Goal: Task Accomplishment & Management: Manage account settings

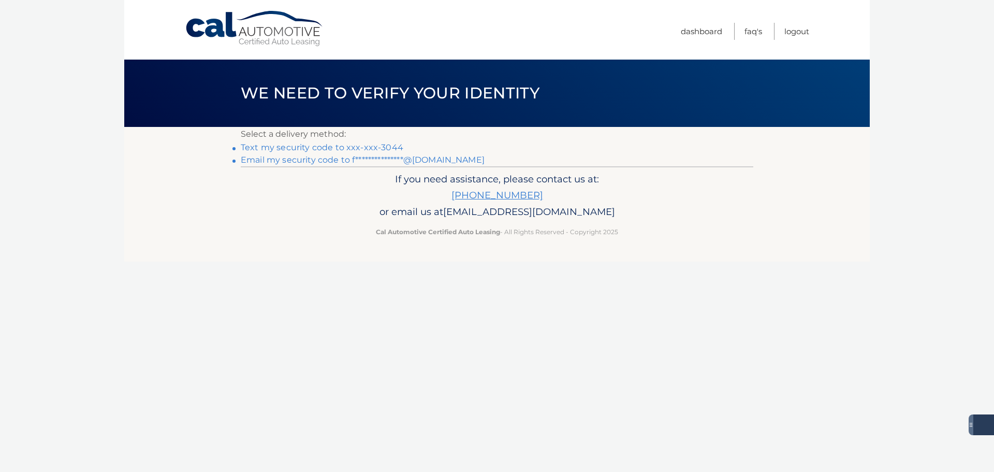
click at [380, 143] on link "Text my security code to xxx-xxx-3044" at bounding box center [322, 147] width 163 height 10
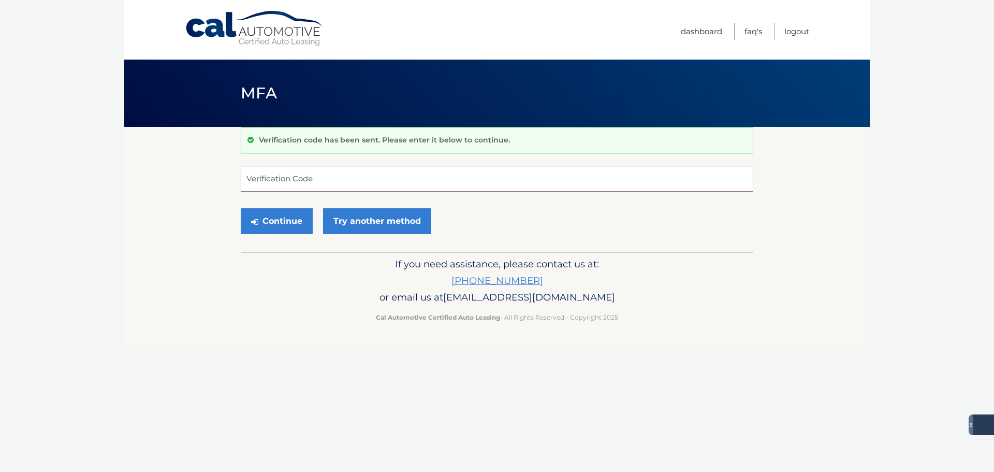
click at [399, 168] on input "Verification Code" at bounding box center [497, 179] width 513 height 26
type input "531928"
click at [275, 219] on button "Continue" at bounding box center [277, 221] width 72 height 26
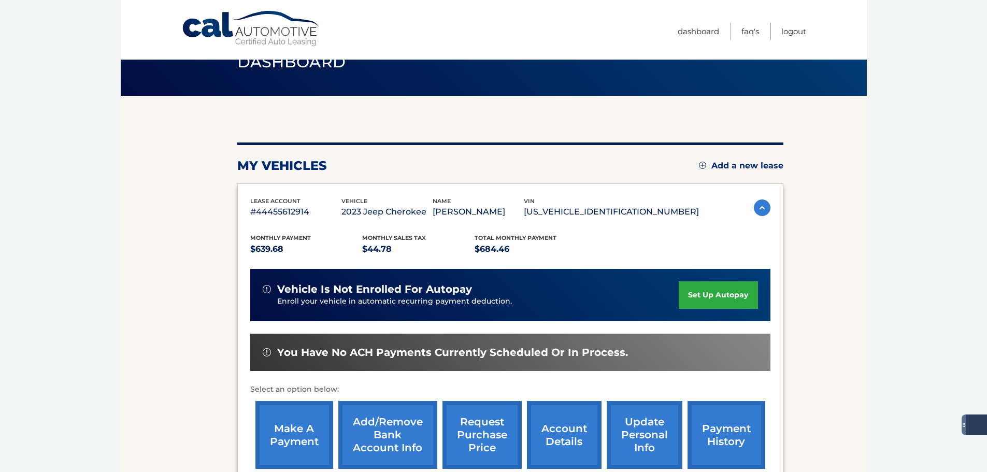
scroll to position [156, 0]
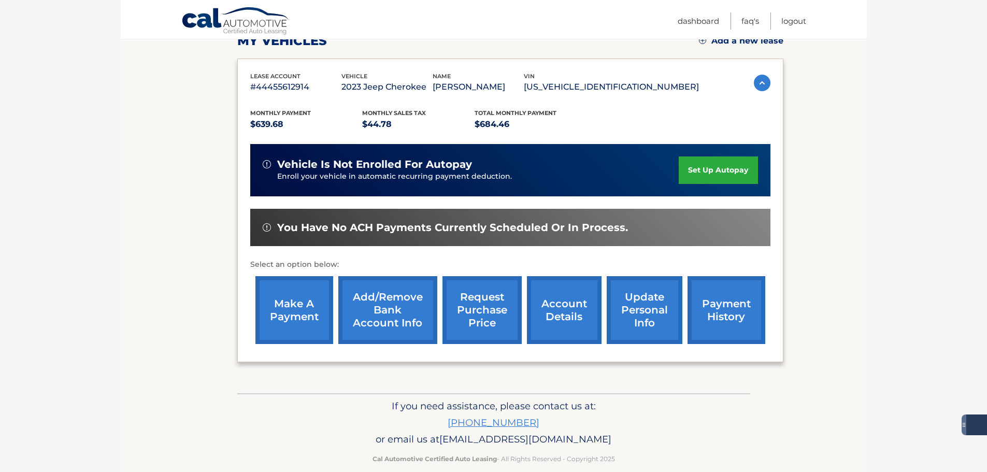
click at [296, 311] on link "make a payment" at bounding box center [294, 310] width 78 height 68
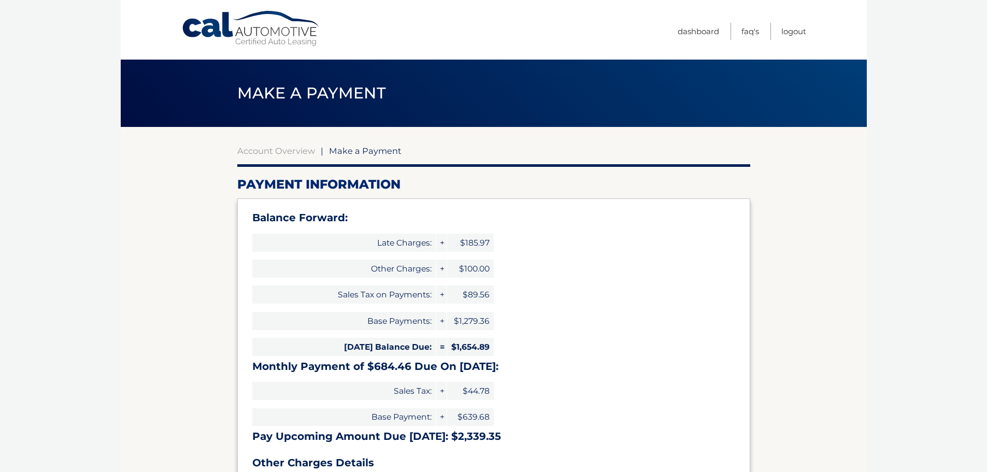
select select "OWEwNjBjNzEtNTlhZi00ZTJlLTgxYjctZTMxZTVmMTFkMzU4"
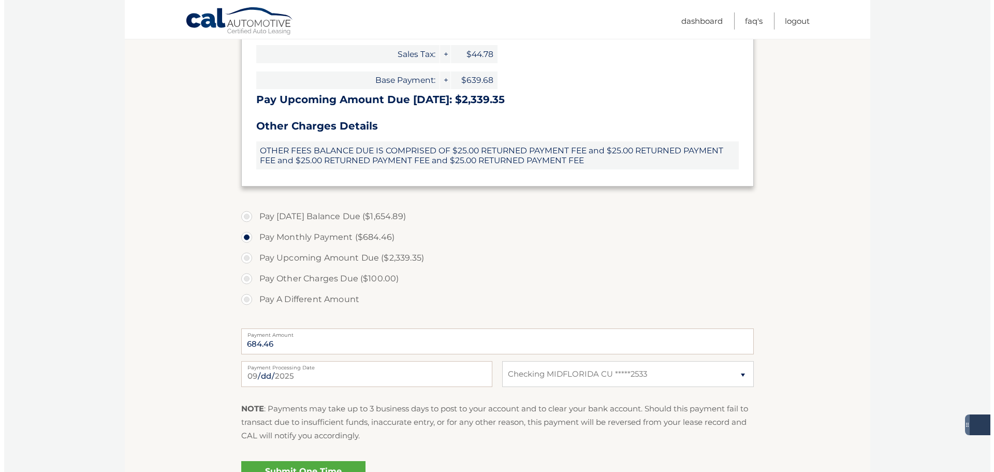
scroll to position [414, 0]
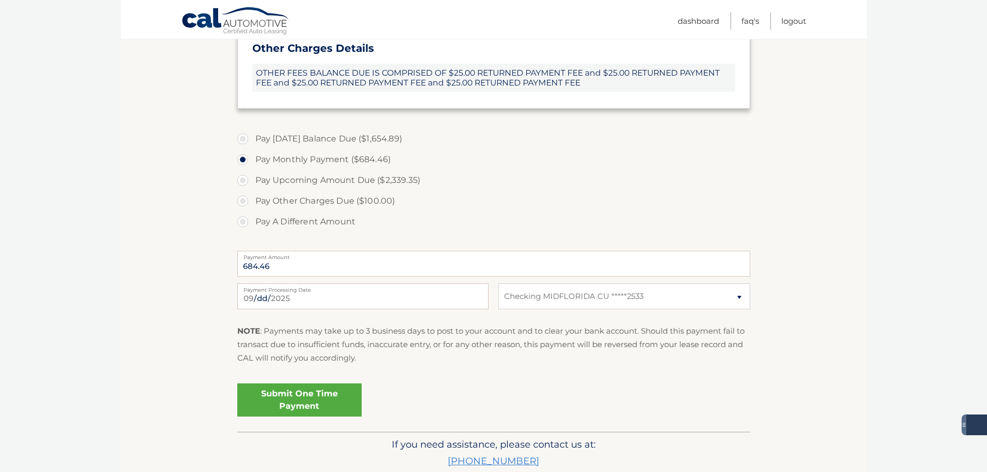
click at [304, 400] on link "Submit One Time Payment" at bounding box center [299, 399] width 124 height 33
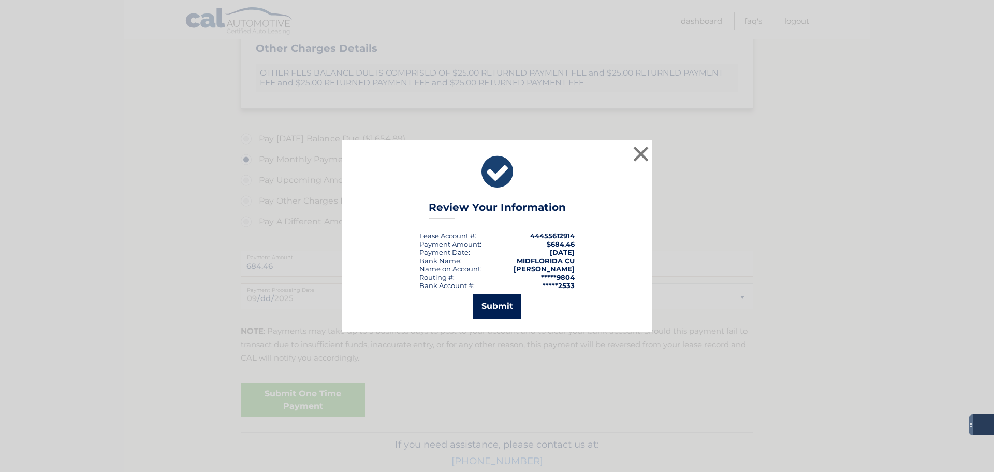
click at [497, 311] on button "Submit" at bounding box center [497, 306] width 48 height 25
